Goal: Task Accomplishment & Management: Use online tool/utility

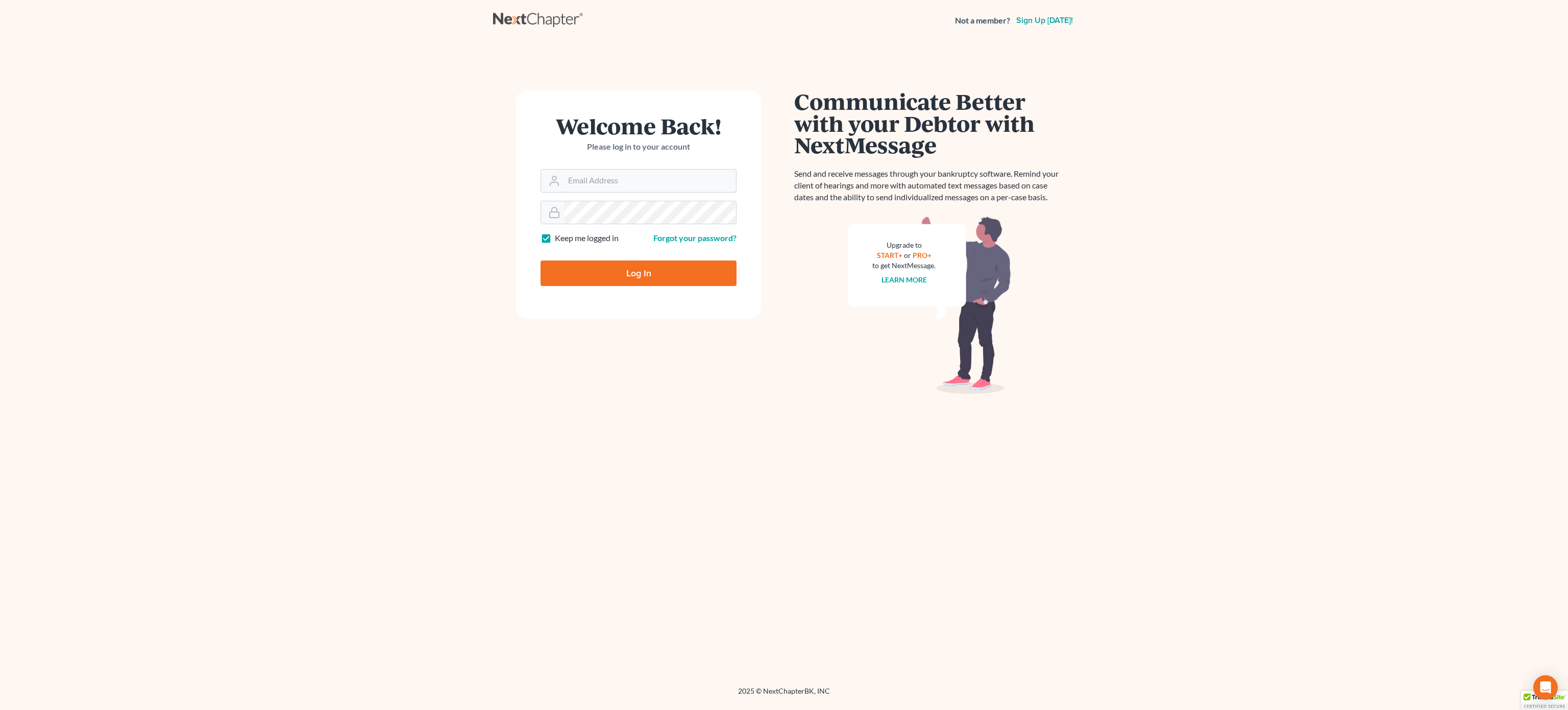
type input "[EMAIL_ADDRESS][DOMAIN_NAME]"
click at [664, 281] on input "Log In" at bounding box center [639, 273] width 196 height 25
type input "Thinking..."
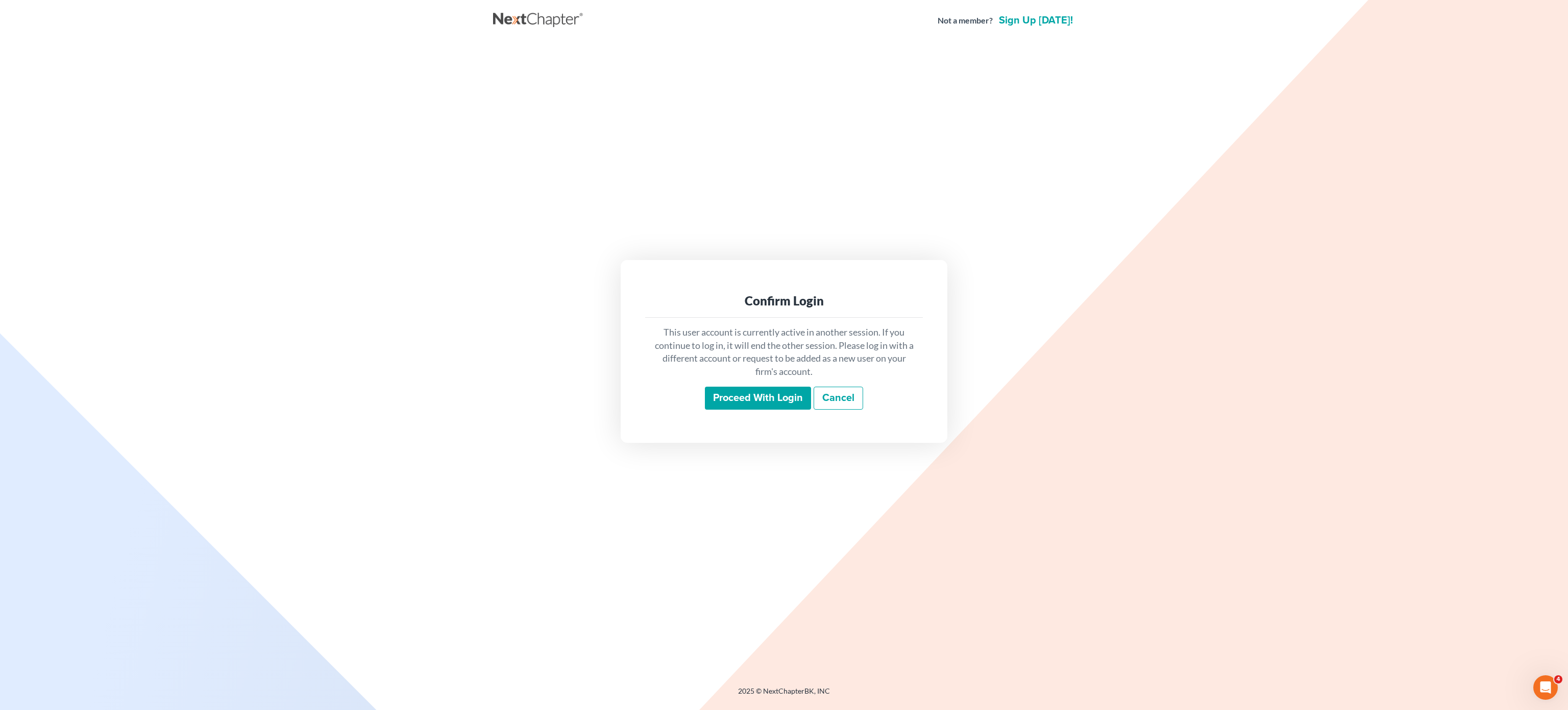
click at [745, 394] on input "Proceed with login" at bounding box center [758, 398] width 106 height 23
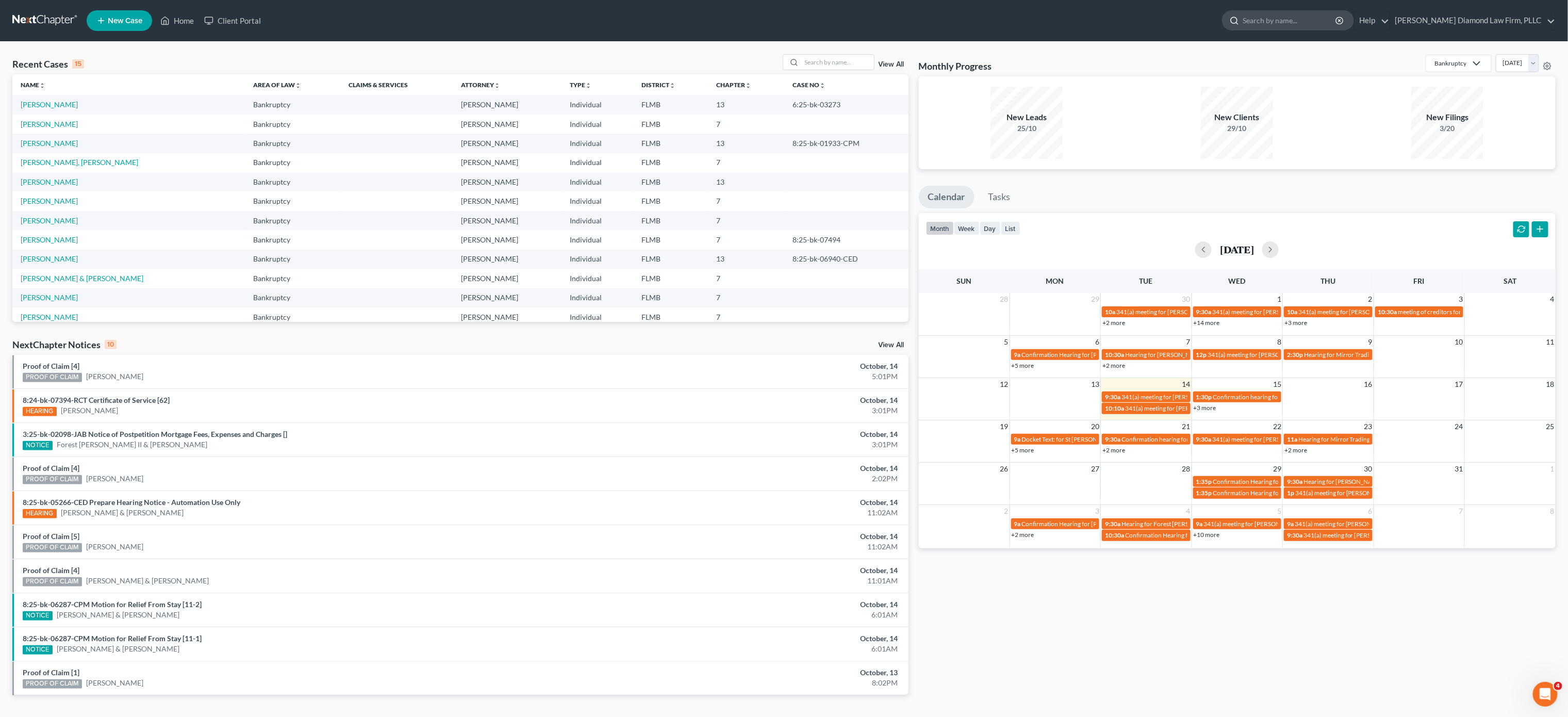
click at [1324, 20] on input "search" at bounding box center [1290, 21] width 94 height 19
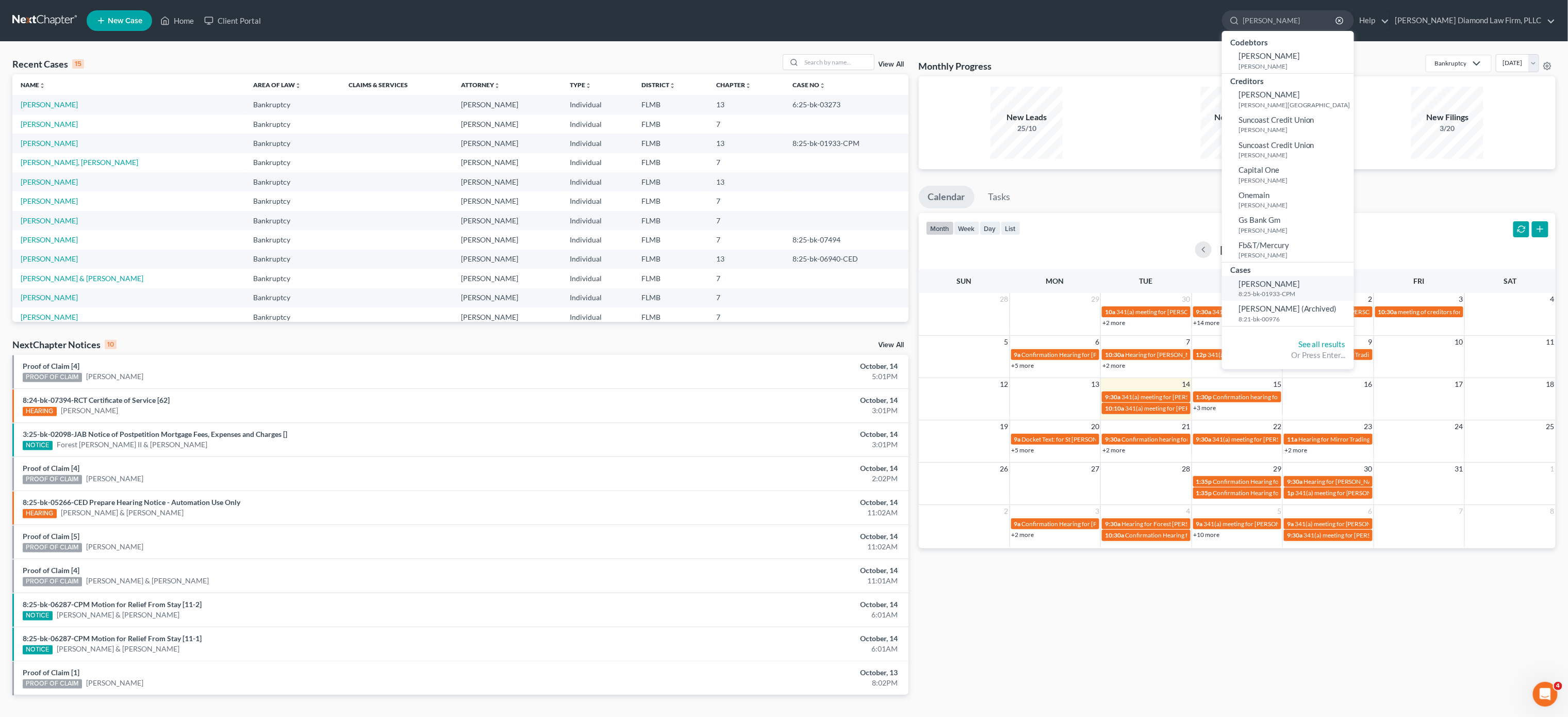
type input "[PERSON_NAME]"
click at [1296, 294] on small "8:25-bk-01933-CPM" at bounding box center [1295, 294] width 113 height 8
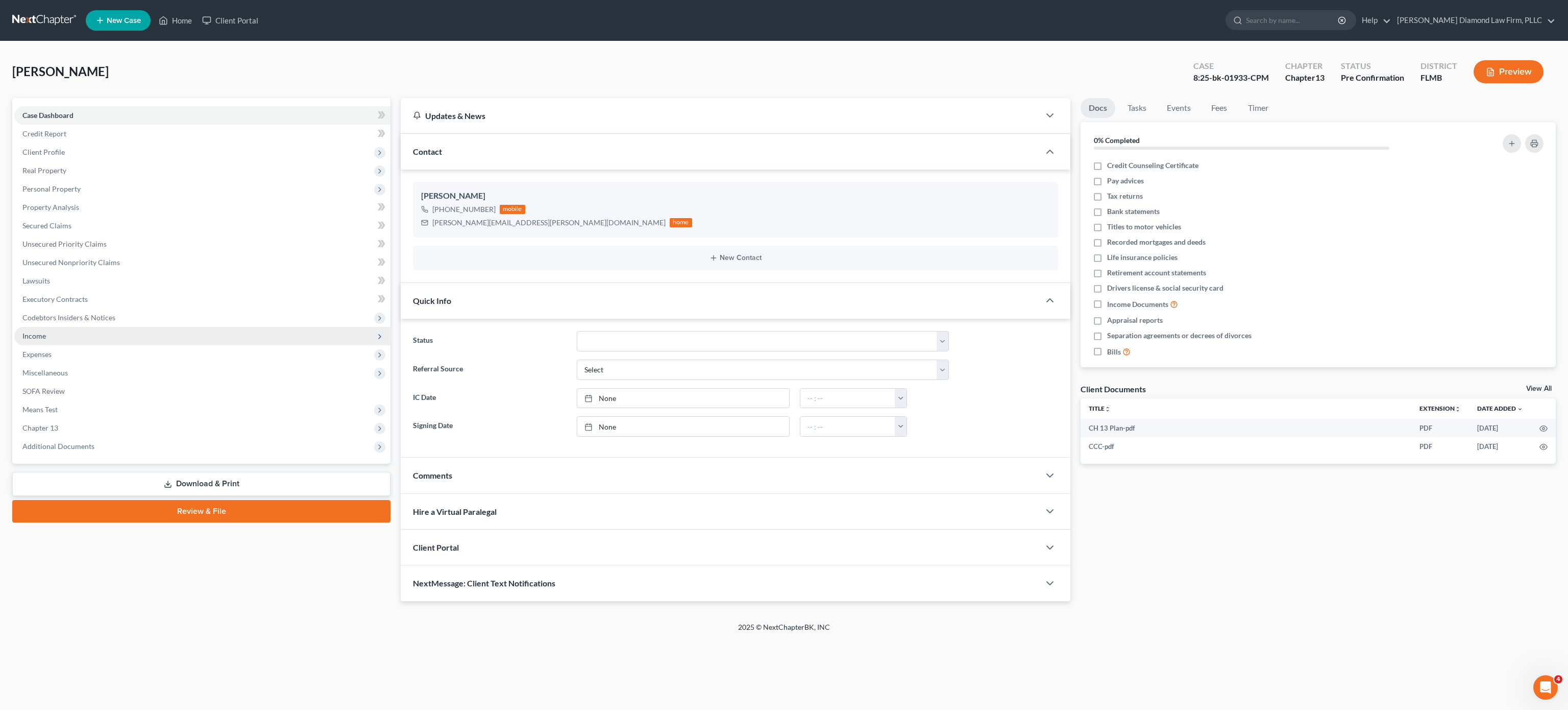
click at [66, 335] on span "Income" at bounding box center [202, 336] width 376 height 19
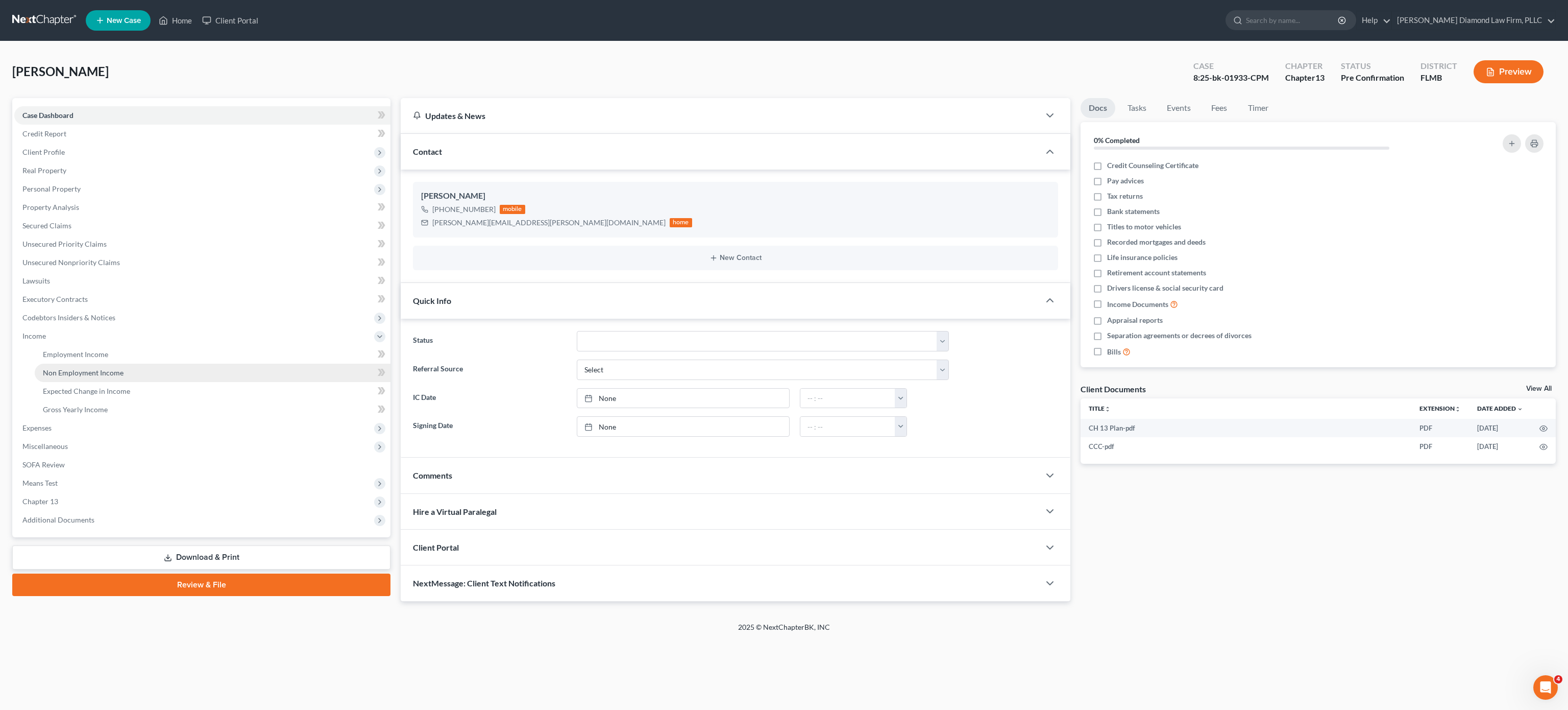
click at [88, 371] on span "Non Employment Income" at bounding box center [83, 372] width 81 height 8
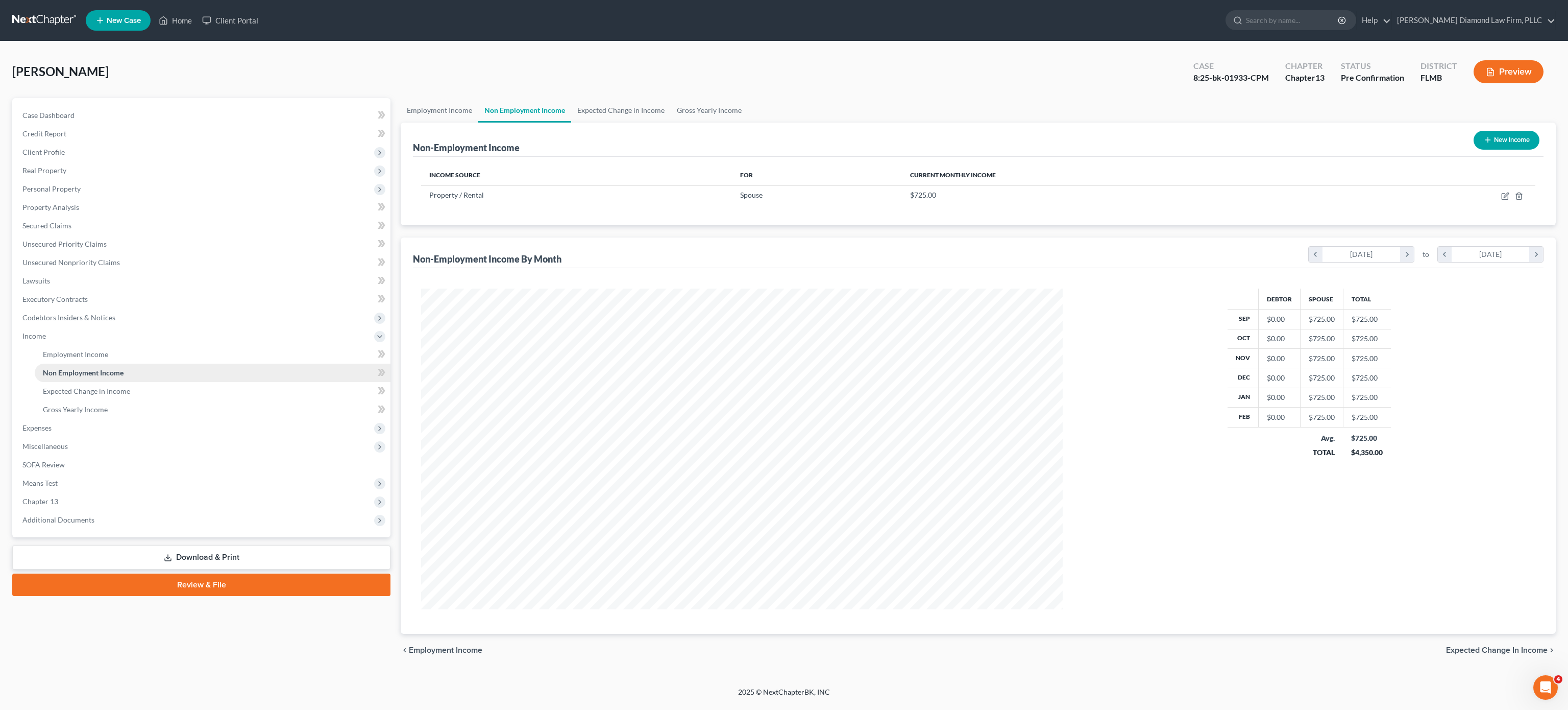
scroll to position [321, 662]
click at [1501, 198] on icon "button" at bounding box center [1505, 196] width 8 height 8
select select "9"
select select "0"
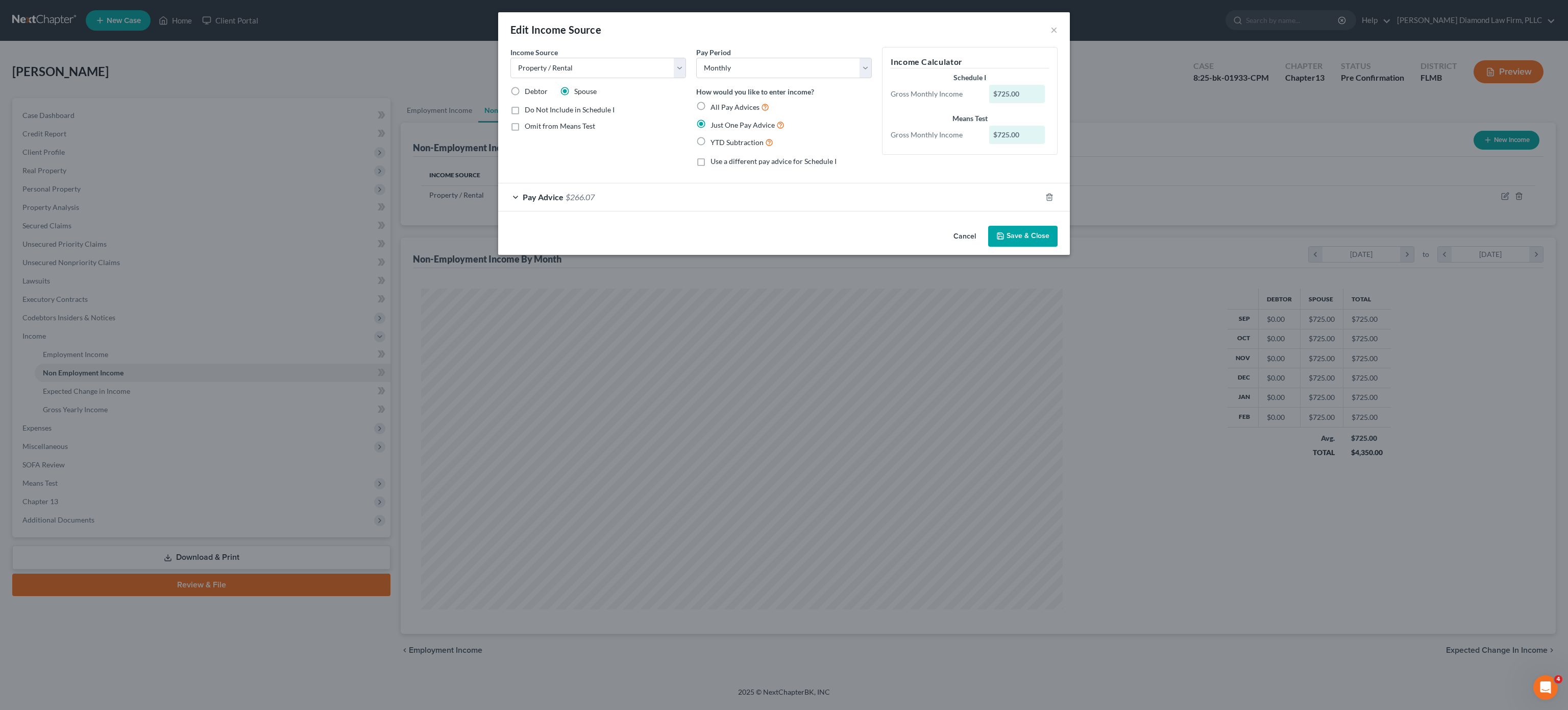
click at [940, 195] on div "Pay Advice $266.07" at bounding box center [769, 197] width 543 height 27
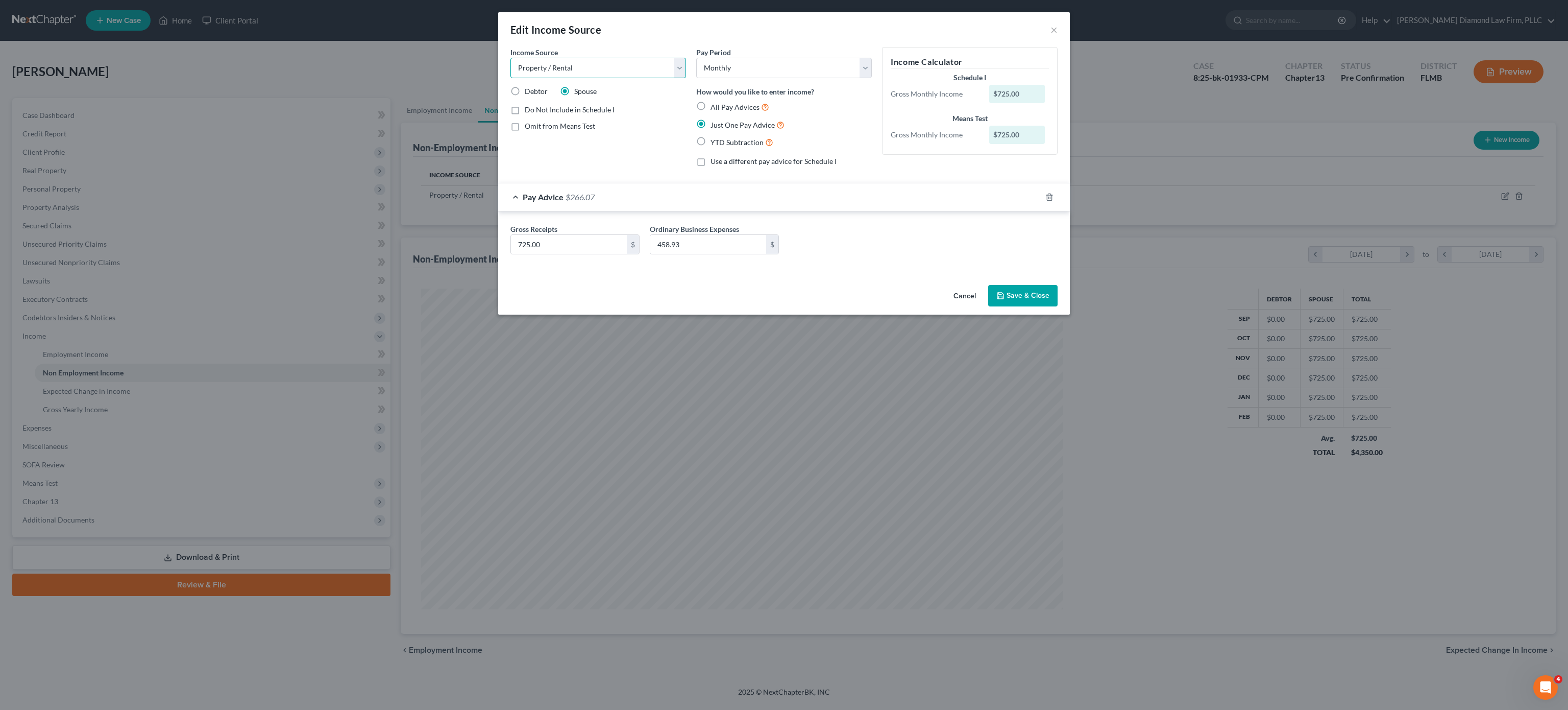
click at [677, 68] on select "Select Unemployment Disability (from employer) Pension Retirement Social Securi…" at bounding box center [598, 68] width 176 height 20
